Goal: Information Seeking & Learning: Compare options

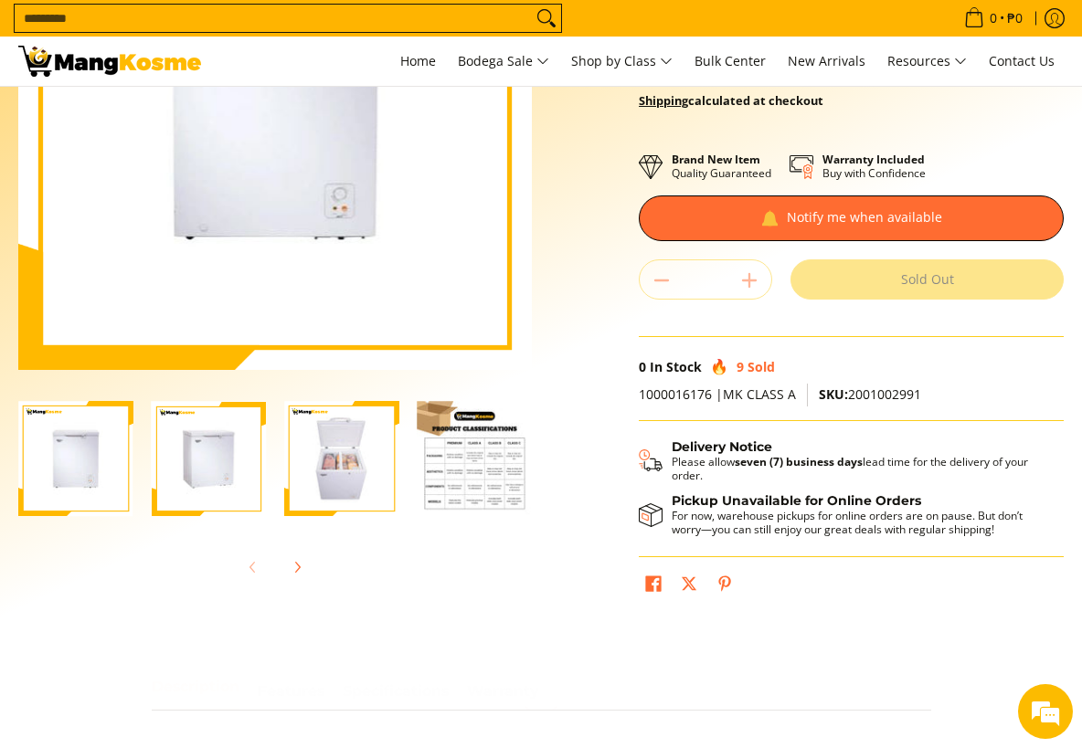
scroll to position [274, 0]
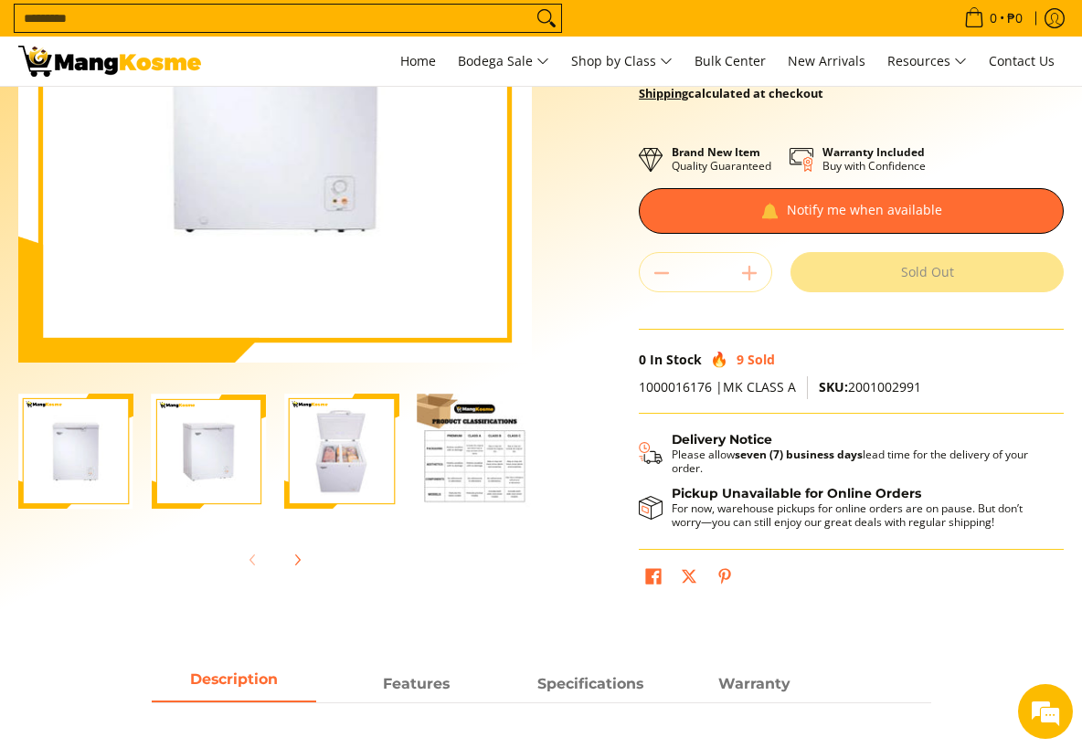
click at [58, 452] on img "Condura 5.1 Cu. Ft. Manual Chest Freezer Pro Inverter Refrigerator, White Eco, …" at bounding box center [75, 451] width 115 height 115
click at [182, 464] on img "Condura 5.1 Cu. Ft. Manual Chest Freezer Pro Inverter Refrigerator, White Eco, …" at bounding box center [209, 451] width 115 height 115
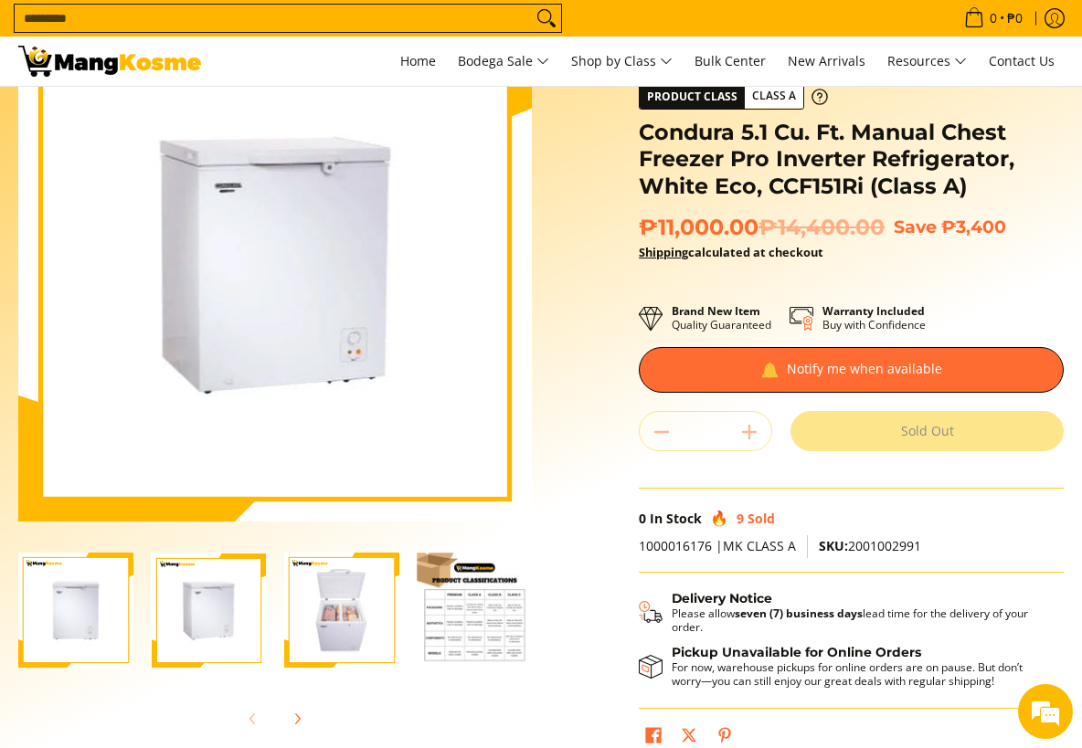
scroll to position [0, 0]
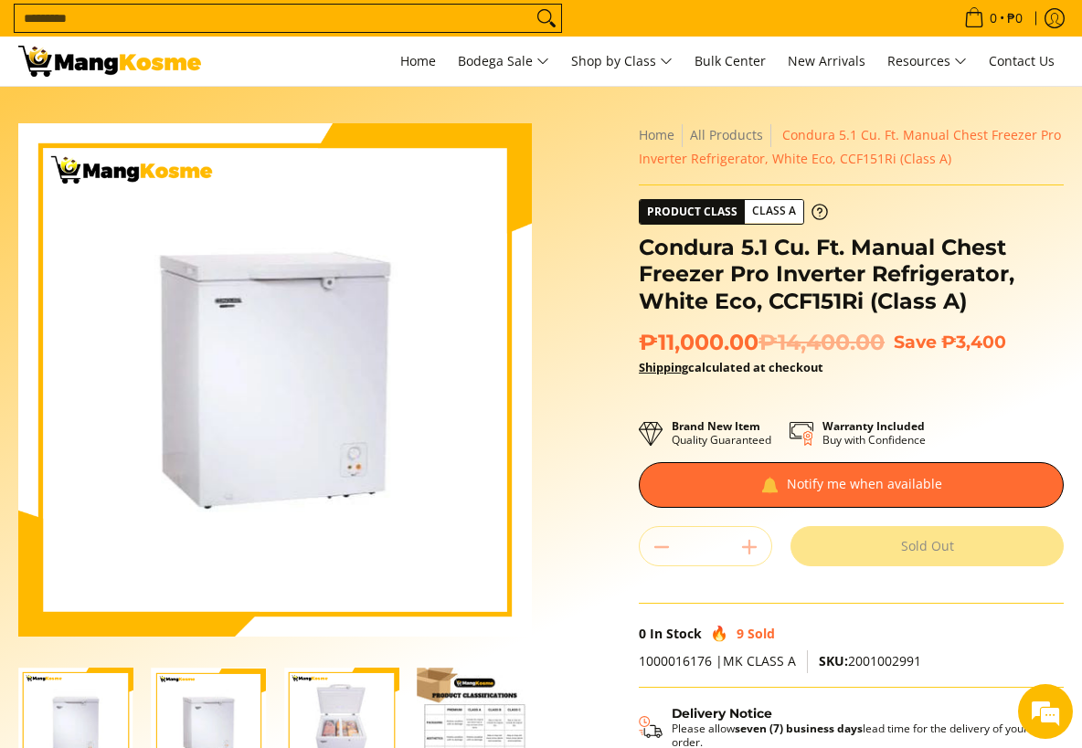
click at [304, 358] on img at bounding box center [274, 379] width 513 height 507
click at [297, 713] on img "Condura 5.1 Cu. Ft. Manual Chest Freezer Pro Inverter Refrigerator, White Eco, …" at bounding box center [341, 725] width 115 height 115
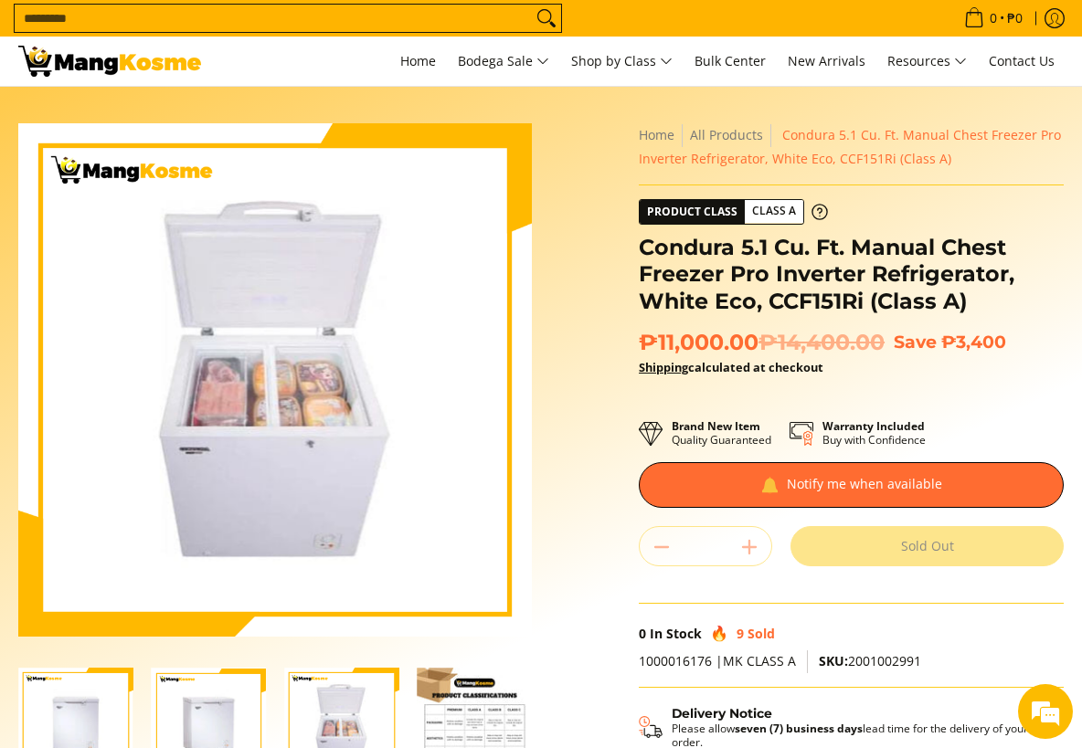
scroll to position [91, 0]
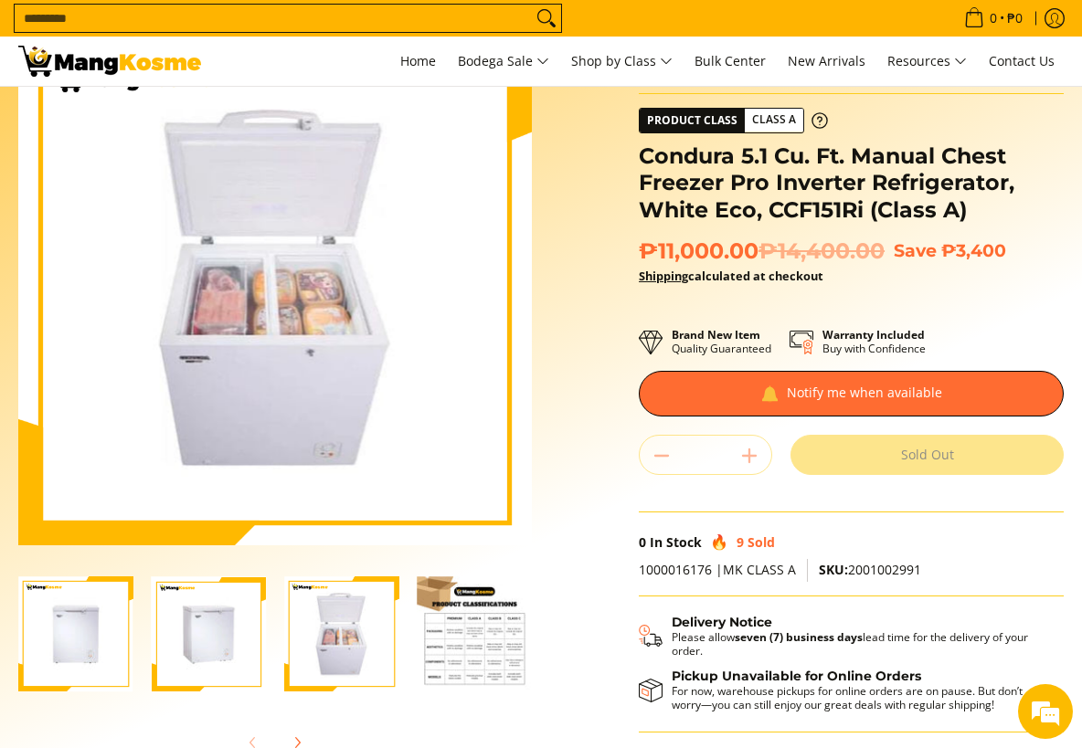
click at [229, 634] on img "Condura 5.1 Cu. Ft. Manual Chest Freezer Pro Inverter Refrigerator, White Eco, …" at bounding box center [209, 633] width 115 height 115
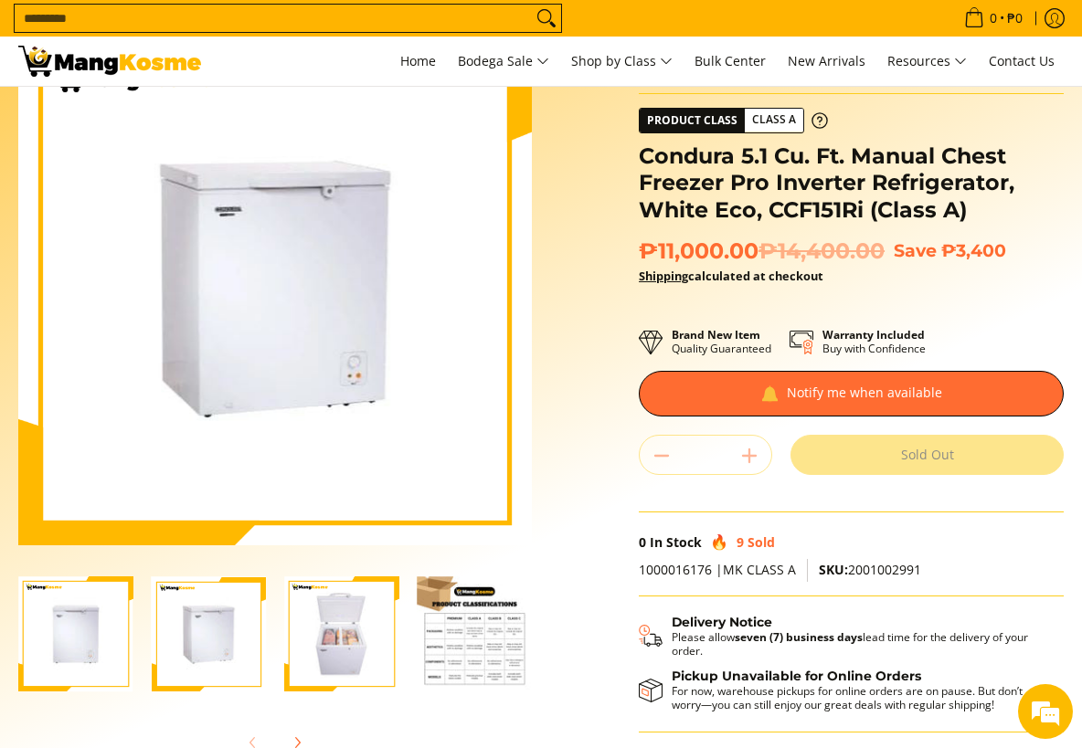
click at [100, 626] on img "Condura 5.1 Cu. Ft. Manual Chest Freezer Pro Inverter Refrigerator, White Eco, …" at bounding box center [75, 633] width 115 height 115
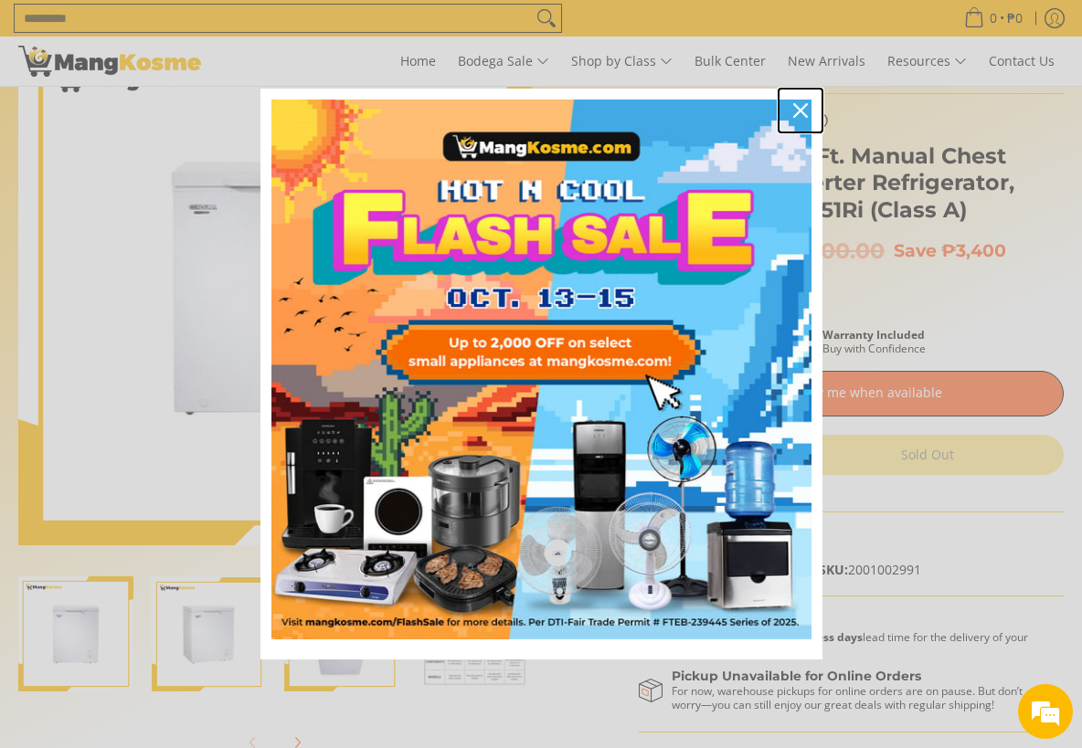
click at [796, 104] on icon "close icon" at bounding box center [800, 110] width 15 height 15
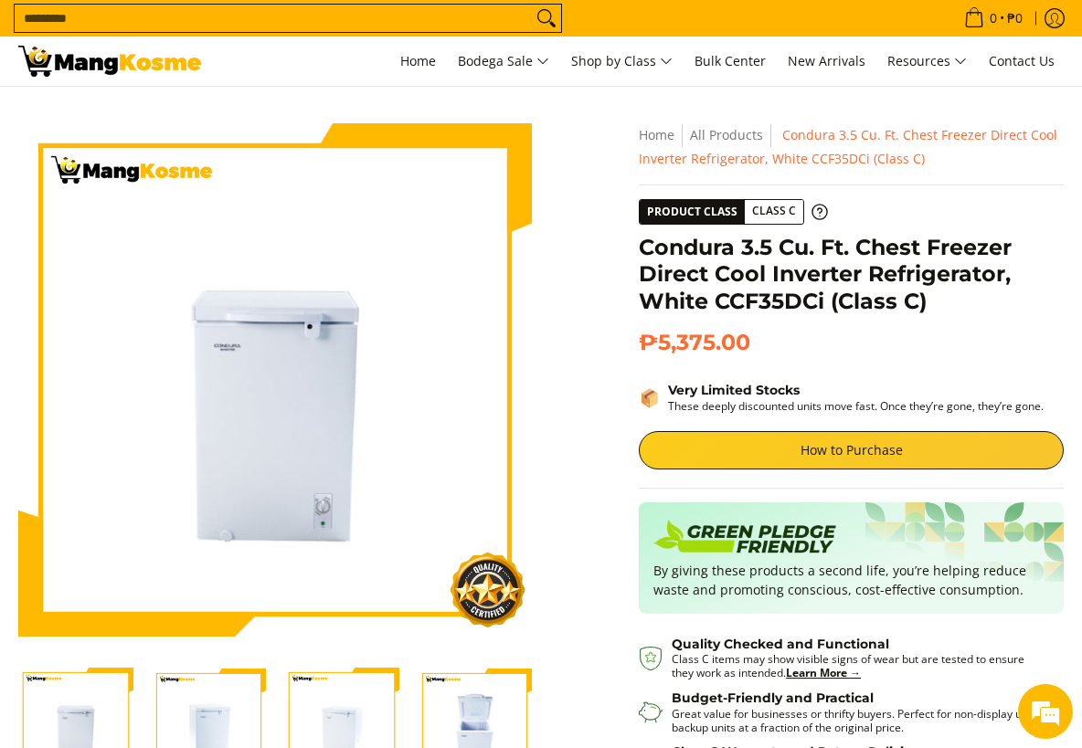
click at [68, 733] on img "Condura 3.5 Cu. Ft. Chest Freezer Direct Cool Inverter Refrigerator, White CCF3…" at bounding box center [75, 725] width 115 height 115
click at [472, 715] on img "Condura 3.5 Cu. Ft. Chest Freezer Direct Cool Inverter Refrigerator, White CCF3…" at bounding box center [475, 725] width 115 height 115
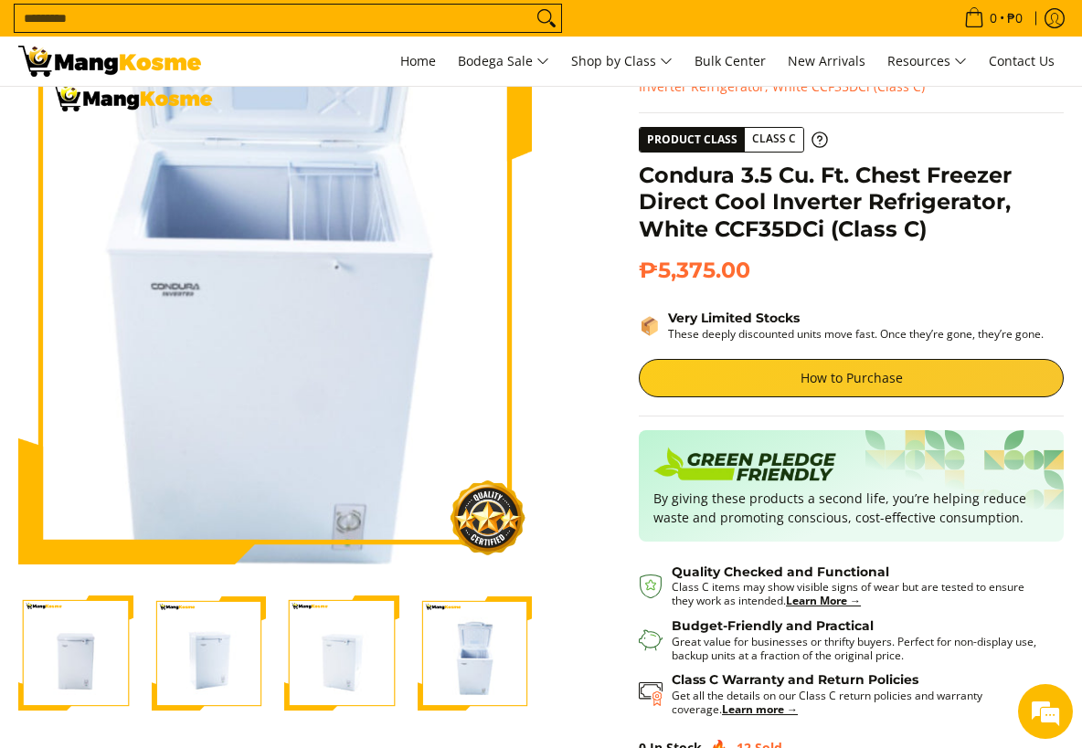
scroll to position [183, 0]
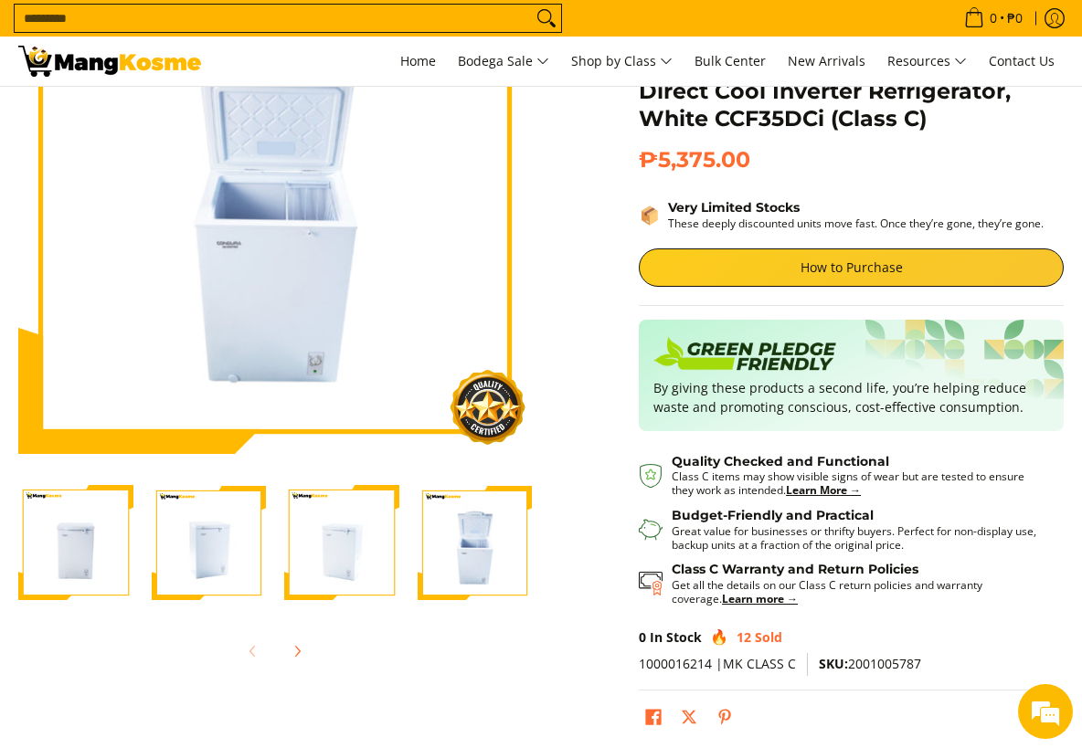
click at [326, 557] on img "Condura 3.5 Cu. Ft. Chest Freezer Direct Cool Inverter Refrigerator, White CCF3…" at bounding box center [341, 542] width 115 height 115
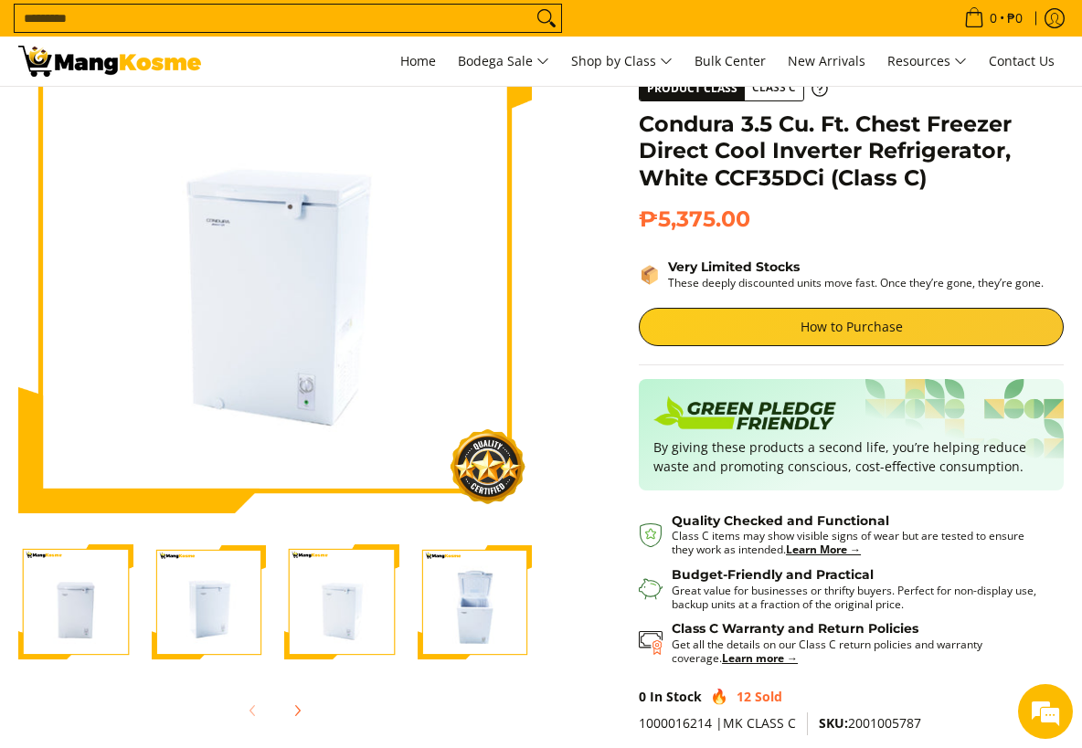
scroll to position [91, 0]
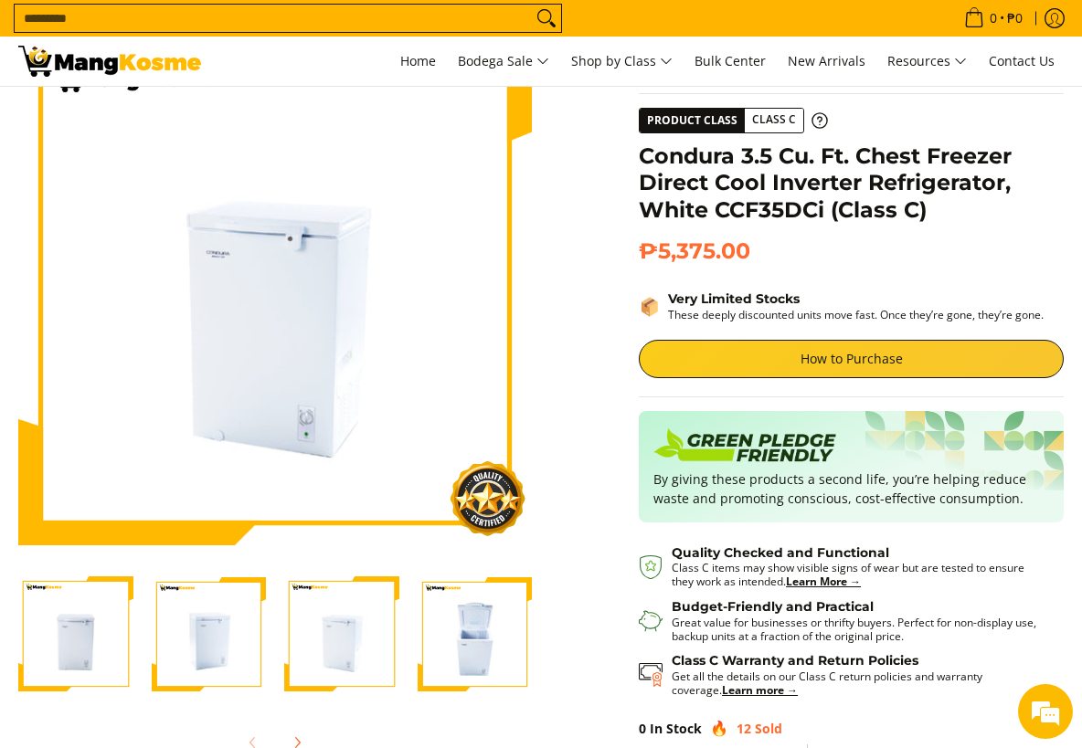
click at [453, 644] on img "Condura 3.5 Cu. Ft. Chest Freezer Direct Cool Inverter Refrigerator, White CCF3…" at bounding box center [475, 633] width 115 height 115
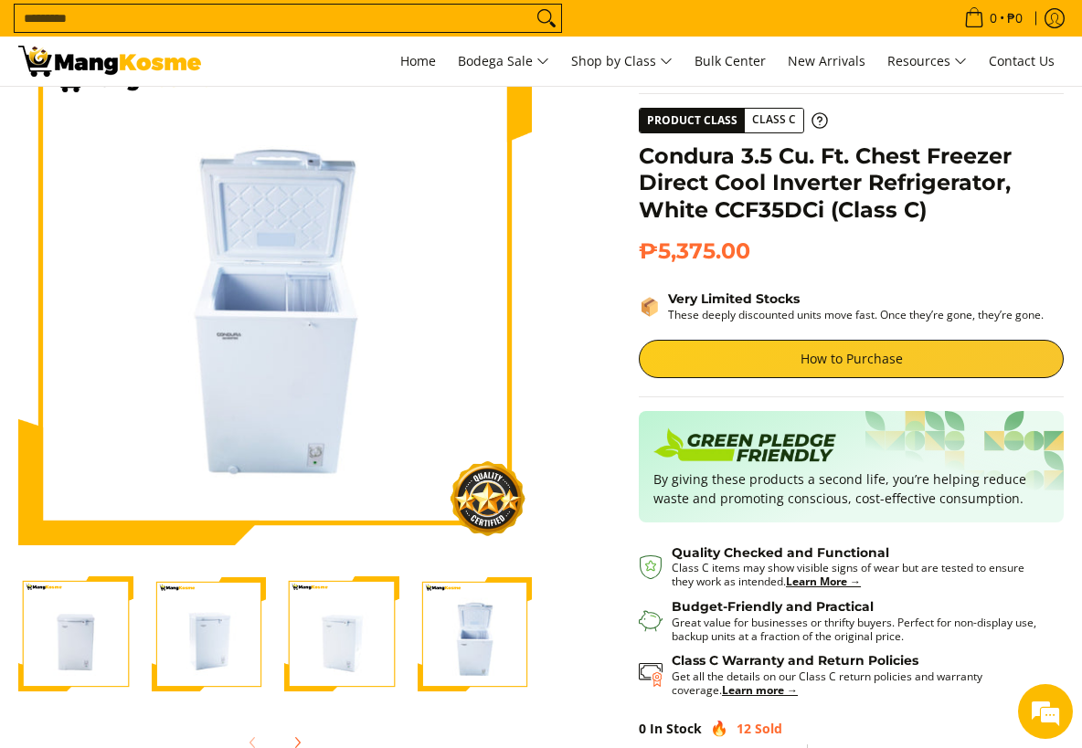
click at [469, 649] on img "Condura 3.5 Cu. Ft. Chest Freezer Direct Cool Inverter Refrigerator, White CCF3…" at bounding box center [475, 633] width 115 height 115
